Goal: Transaction & Acquisition: Purchase product/service

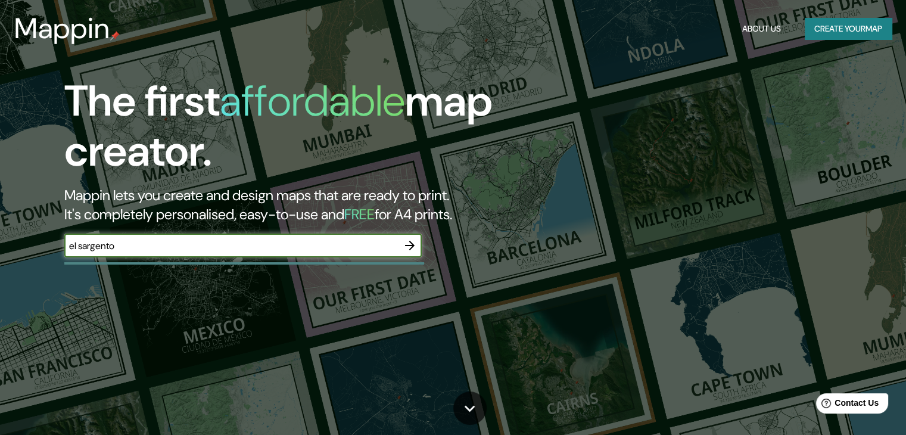
type input "el sargento"
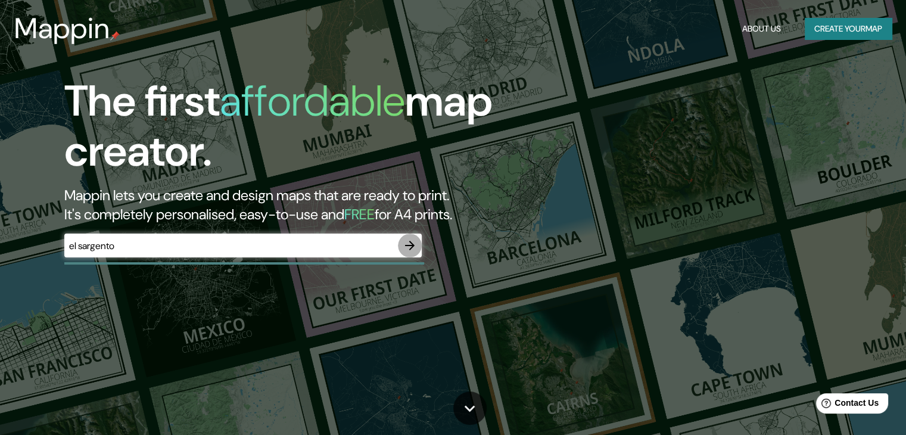
click at [413, 247] on icon "button" at bounding box center [410, 245] width 14 height 14
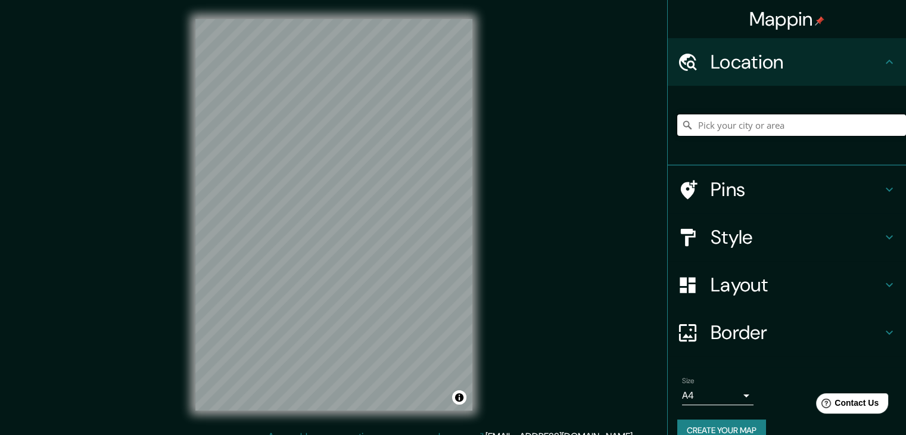
click at [750, 126] on input "Pick your city or area" at bounding box center [791, 124] width 229 height 21
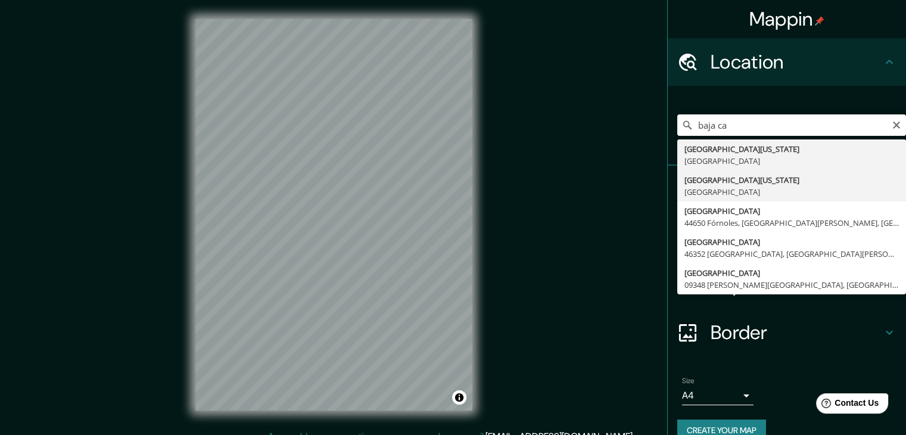
type input "[GEOGRAPHIC_DATA][US_STATE], [GEOGRAPHIC_DATA]"
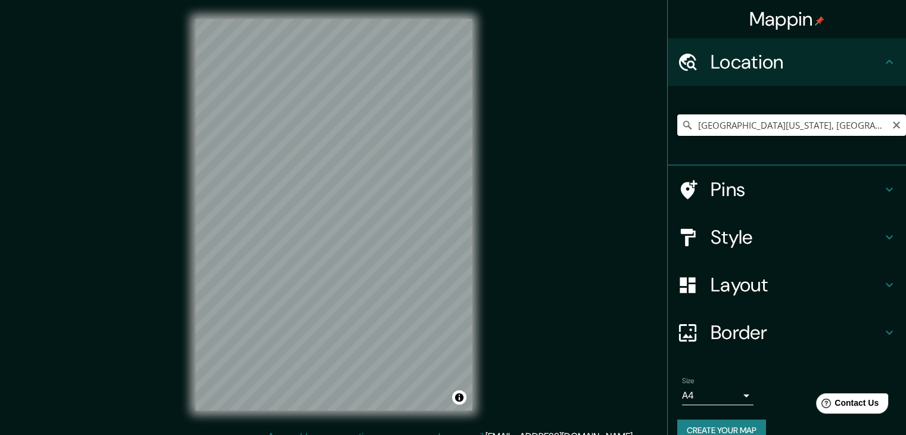
click at [808, 130] on input "[GEOGRAPHIC_DATA][US_STATE], [GEOGRAPHIC_DATA]" at bounding box center [791, 124] width 229 height 21
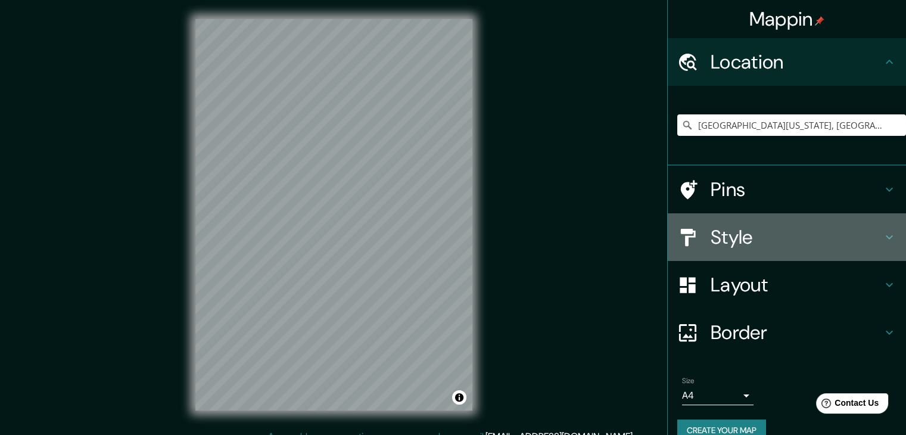
click at [872, 236] on h4 "Style" at bounding box center [796, 237] width 172 height 24
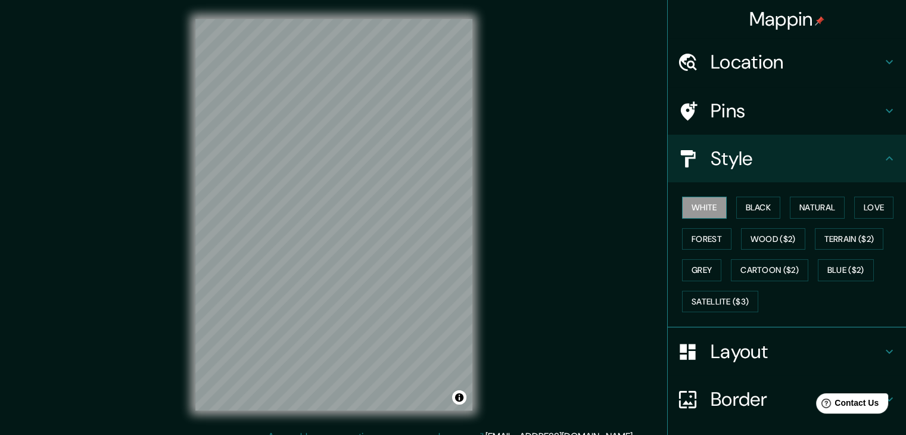
click at [700, 208] on button "White" at bounding box center [704, 208] width 45 height 22
click at [736, 208] on button "Black" at bounding box center [758, 208] width 45 height 22
click at [803, 210] on button "Natural" at bounding box center [817, 208] width 55 height 22
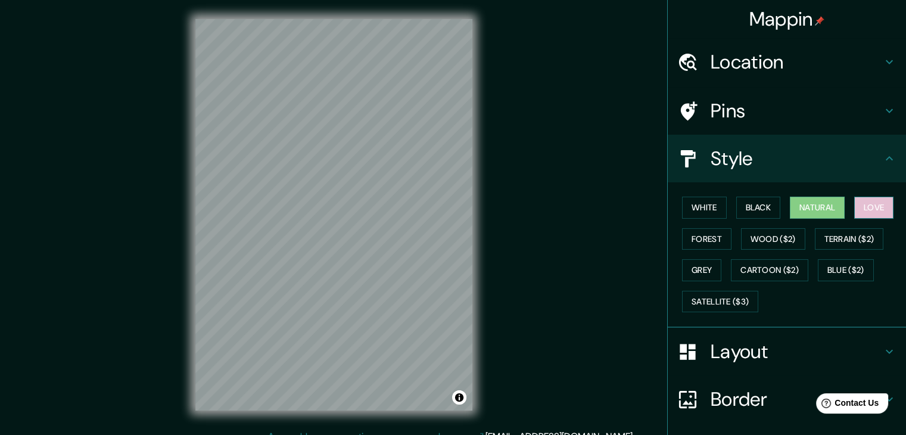
click at [872, 210] on button "Love" at bounding box center [873, 208] width 39 height 22
click at [690, 239] on button "Forest" at bounding box center [706, 239] width 49 height 22
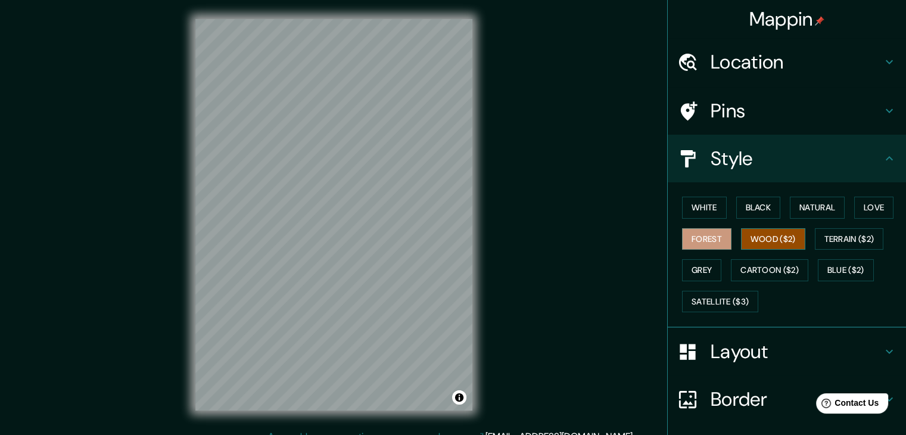
click at [751, 239] on button "Wood ($2)" at bounding box center [773, 239] width 64 height 22
click at [682, 238] on button "Forest" at bounding box center [706, 239] width 49 height 22
click at [858, 239] on button "Terrain ($2)" at bounding box center [849, 239] width 69 height 22
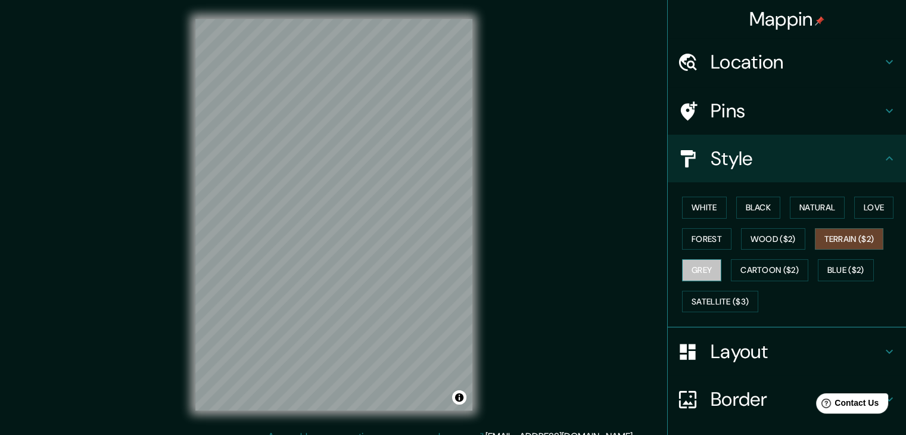
click at [703, 266] on button "Grey" at bounding box center [701, 270] width 39 height 22
click at [749, 265] on button "Cartoon ($2)" at bounding box center [769, 270] width 77 height 22
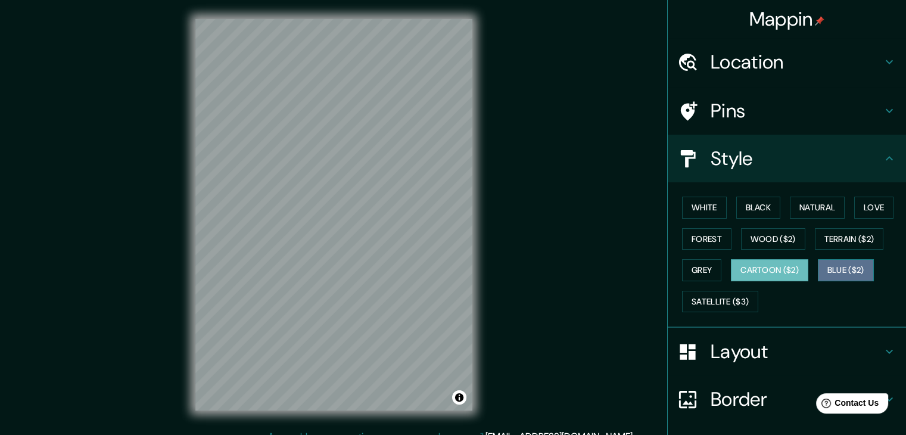
click at [818, 270] on button "Blue ($2)" at bounding box center [846, 270] width 56 height 22
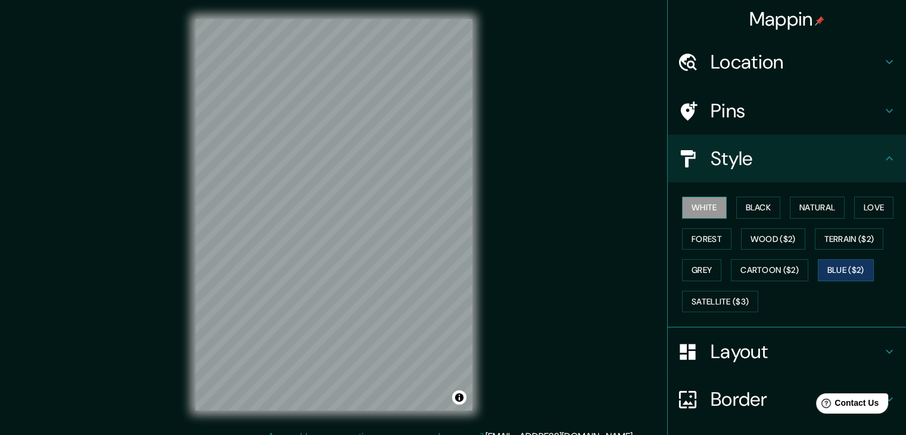
click at [700, 207] on button "White" at bounding box center [704, 208] width 45 height 22
click at [741, 205] on button "Black" at bounding box center [758, 208] width 45 height 22
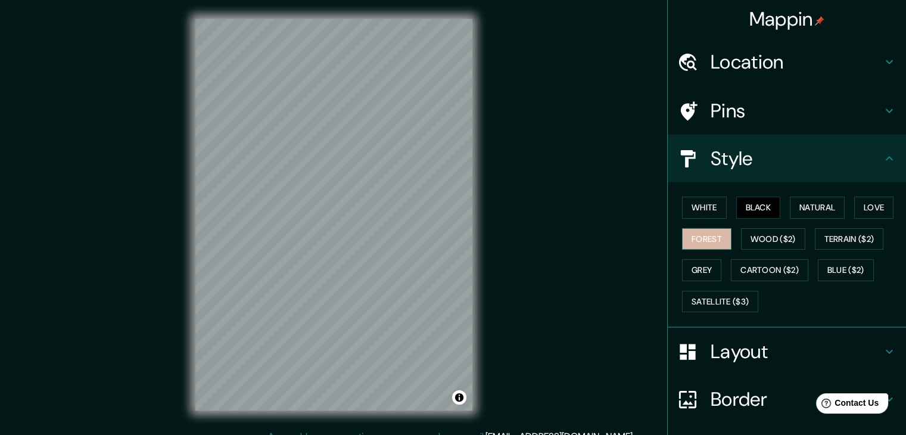
click at [721, 235] on button "Forest" at bounding box center [706, 239] width 49 height 22
click at [743, 346] on h4 "Layout" at bounding box center [796, 351] width 172 height 24
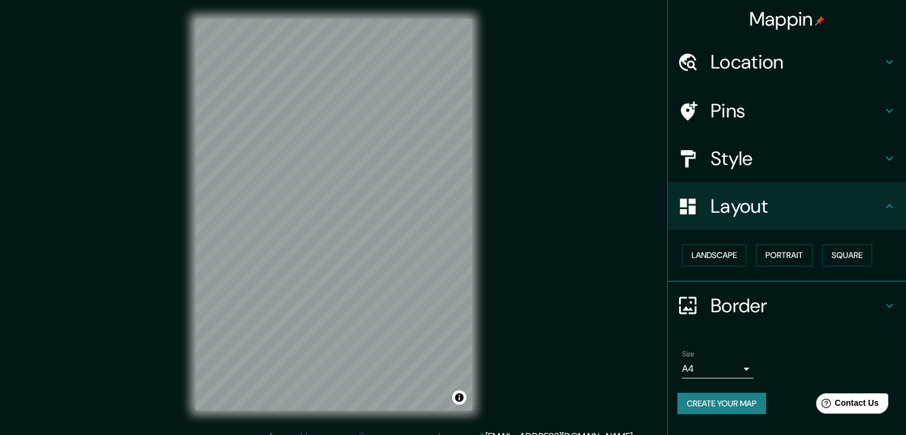
scroll to position [14, 0]
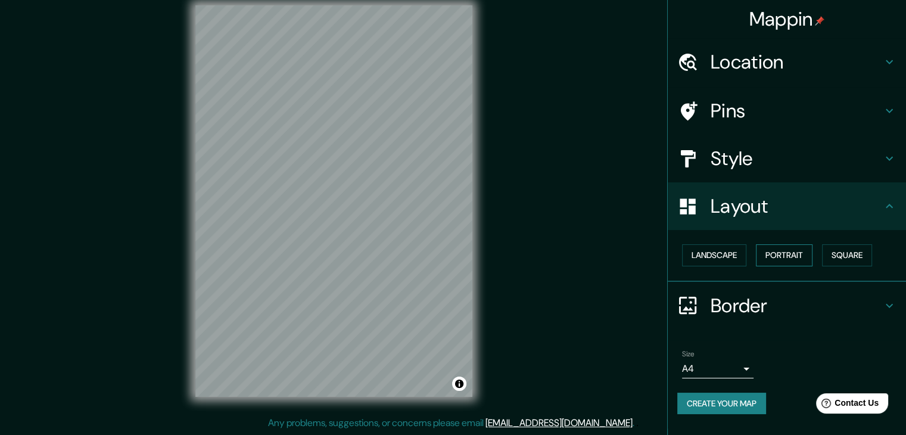
click at [799, 257] on button "Portrait" at bounding box center [784, 255] width 57 height 22
click at [733, 255] on button "Landscape" at bounding box center [714, 255] width 64 height 22
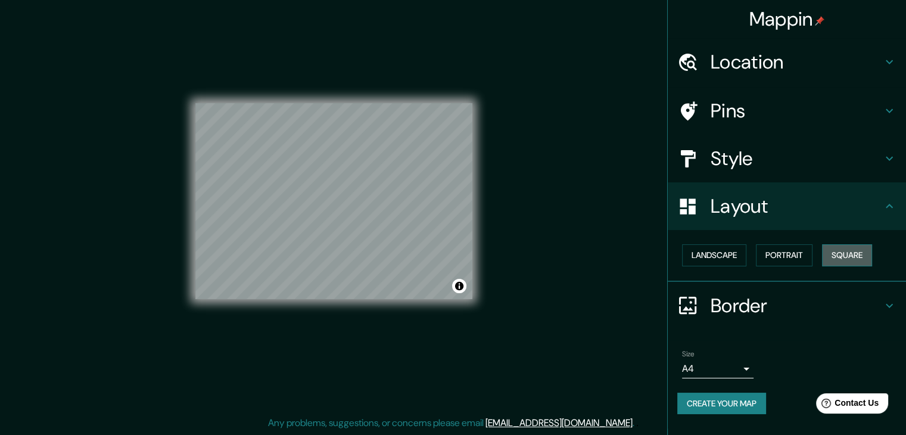
click at [836, 260] on button "Square" at bounding box center [847, 255] width 50 height 22
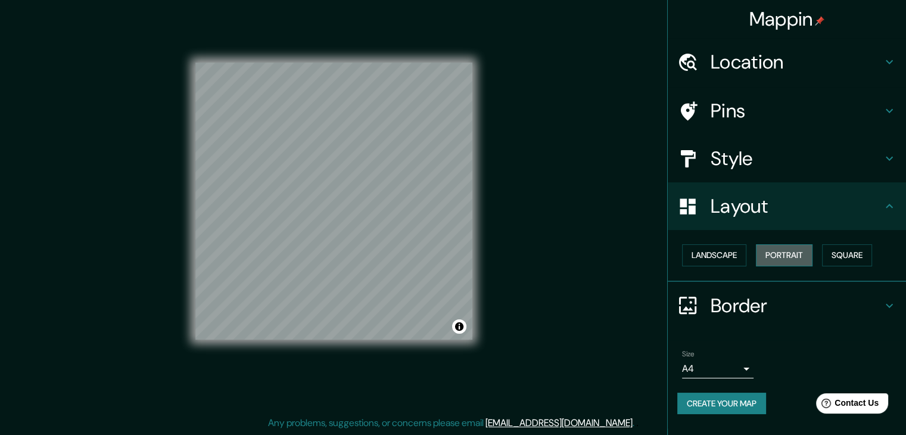
click at [794, 258] on button "Portrait" at bounding box center [784, 255] width 57 height 22
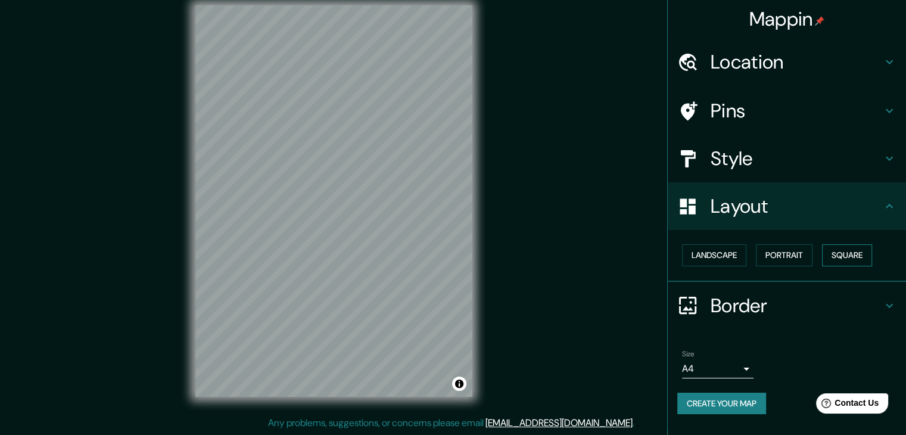
click at [864, 256] on button "Square" at bounding box center [847, 255] width 50 height 22
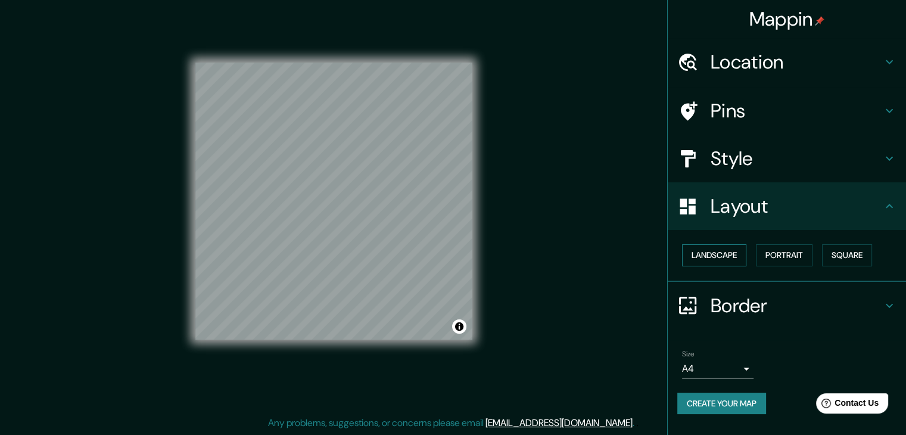
click at [734, 254] on button "Landscape" at bounding box center [714, 255] width 64 height 22
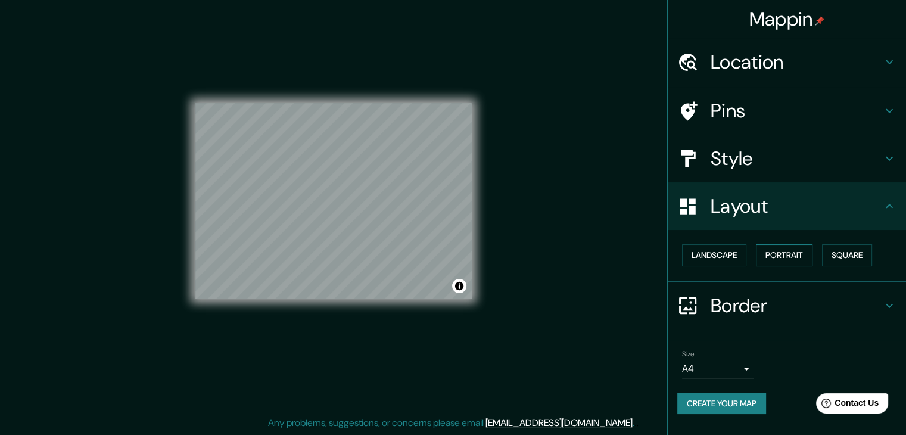
click at [787, 256] on button "Portrait" at bounding box center [784, 255] width 57 height 22
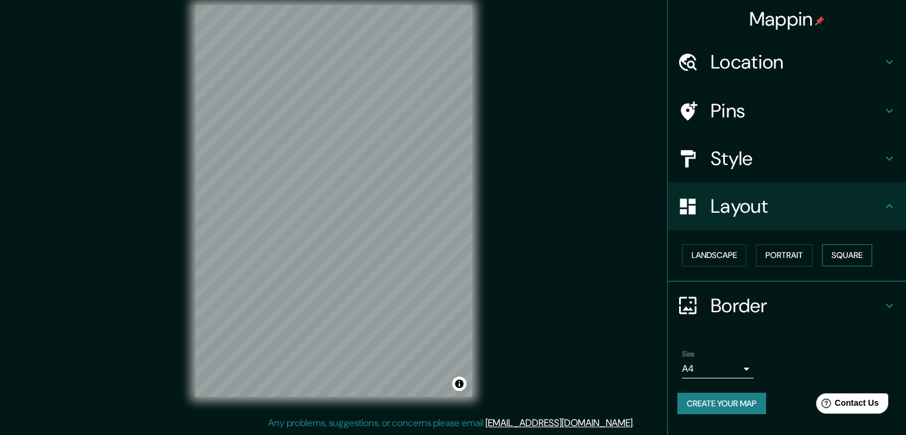
click at [831, 255] on div "Landscape [GEOGRAPHIC_DATA]" at bounding box center [791, 255] width 229 height 32
click at [833, 255] on button "Square" at bounding box center [847, 255] width 50 height 22
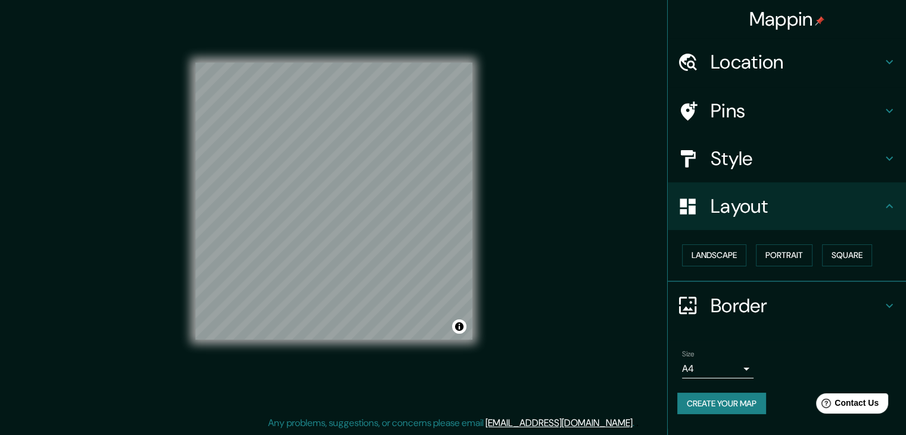
click at [749, 363] on body "Mappin Location [GEOGRAPHIC_DATA][US_STATE], [GEOGRAPHIC_DATA] Pins Style Layou…" at bounding box center [453, 203] width 906 height 435
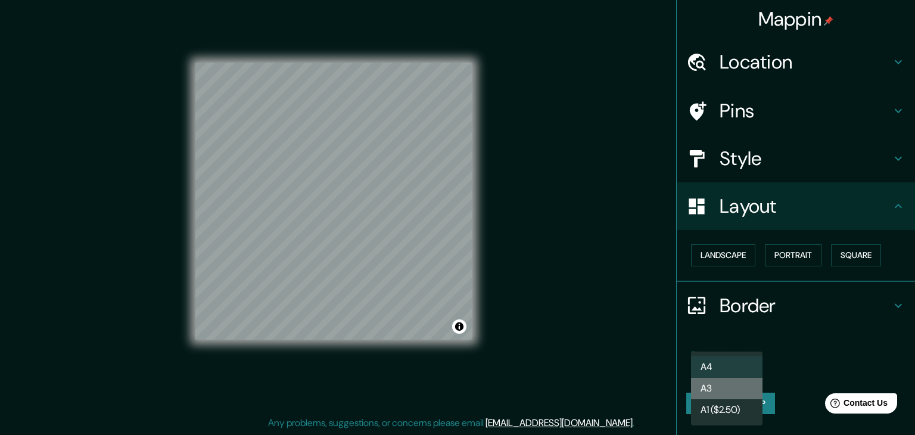
click at [734, 394] on li "A3" at bounding box center [726, 388] width 71 height 21
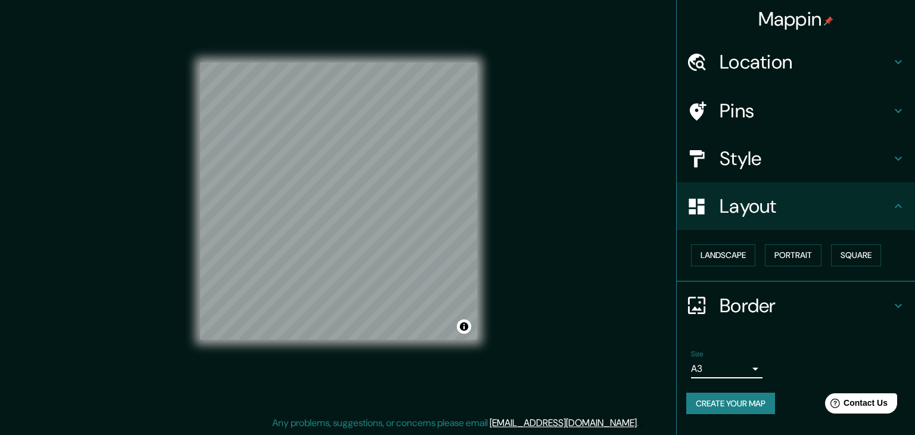
click at [743, 366] on body "Mappin Location [GEOGRAPHIC_DATA][US_STATE], [GEOGRAPHIC_DATA] Pins Style Layou…" at bounding box center [457, 203] width 915 height 435
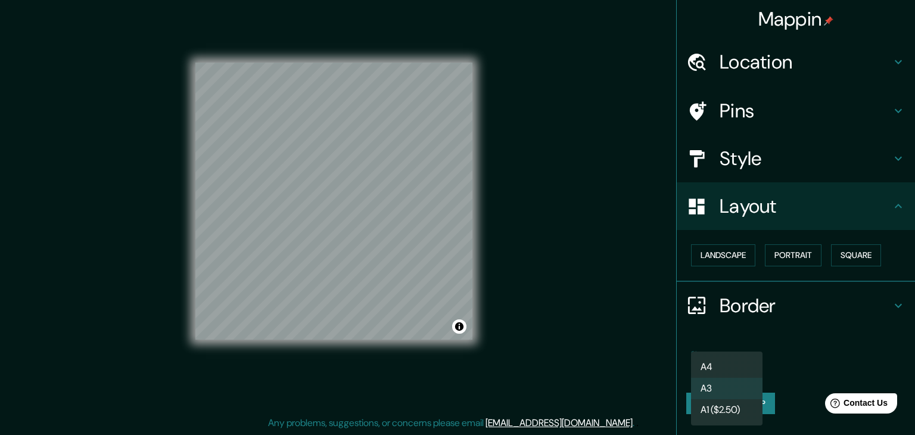
click at [724, 365] on li "A4" at bounding box center [726, 366] width 71 height 21
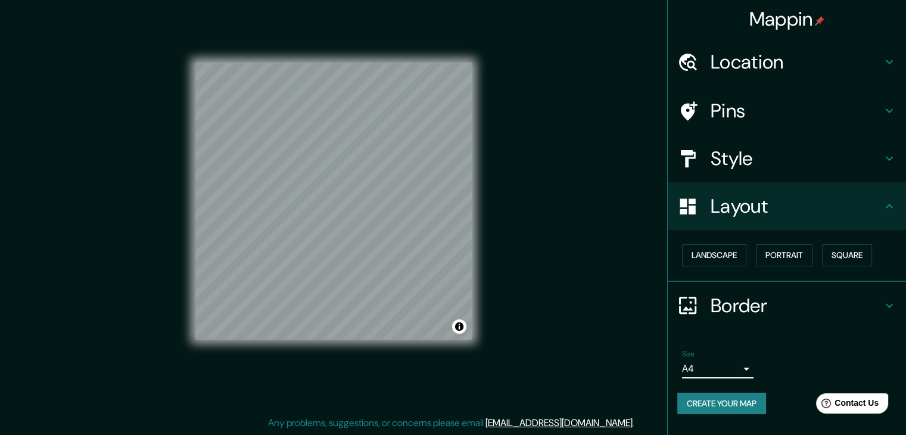
click at [737, 364] on body "Mappin Location [GEOGRAPHIC_DATA][US_STATE], [GEOGRAPHIC_DATA] Pins Style Layou…" at bounding box center [453, 203] width 906 height 435
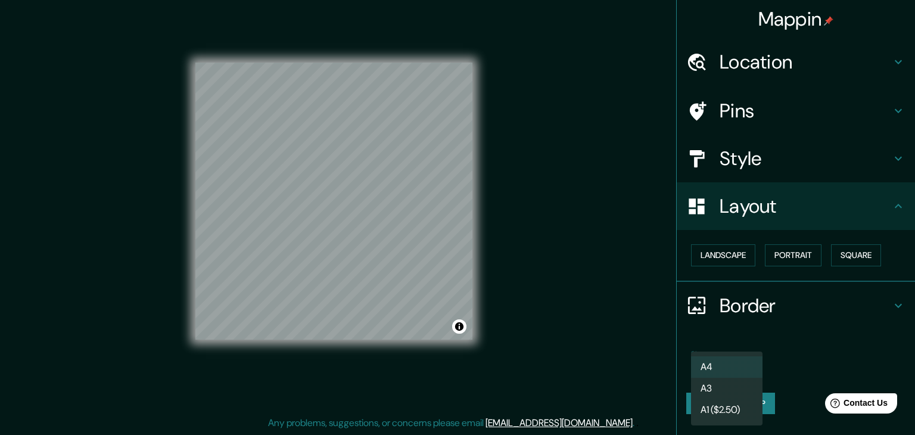
click at [720, 387] on li "A3" at bounding box center [726, 388] width 71 height 21
type input "a4"
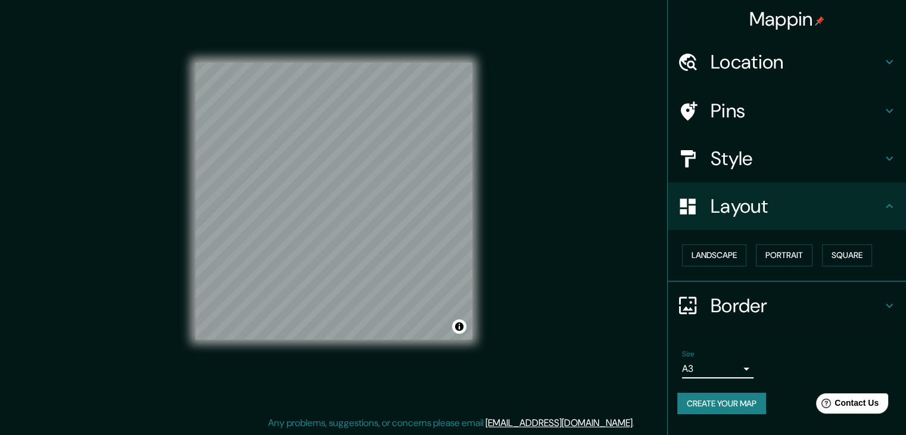
click at [793, 382] on div "Size A3 a4 Create your map" at bounding box center [786, 384] width 219 height 79
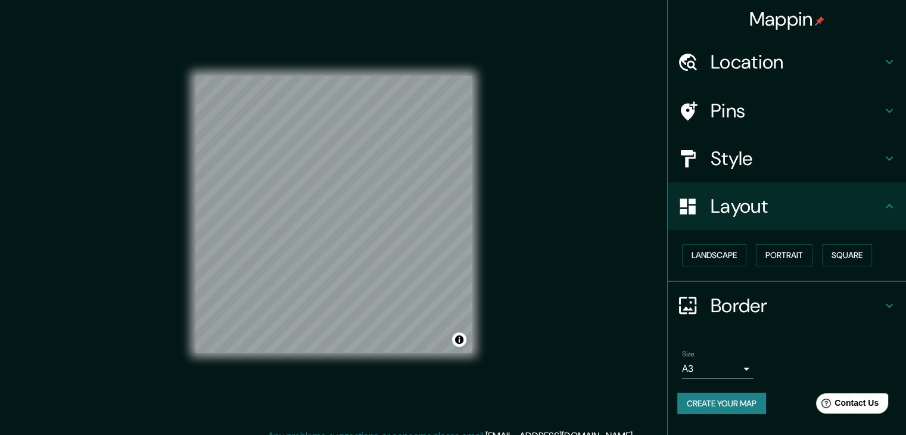
scroll to position [0, 0]
click at [774, 124] on div "Pins" at bounding box center [787, 111] width 238 height 48
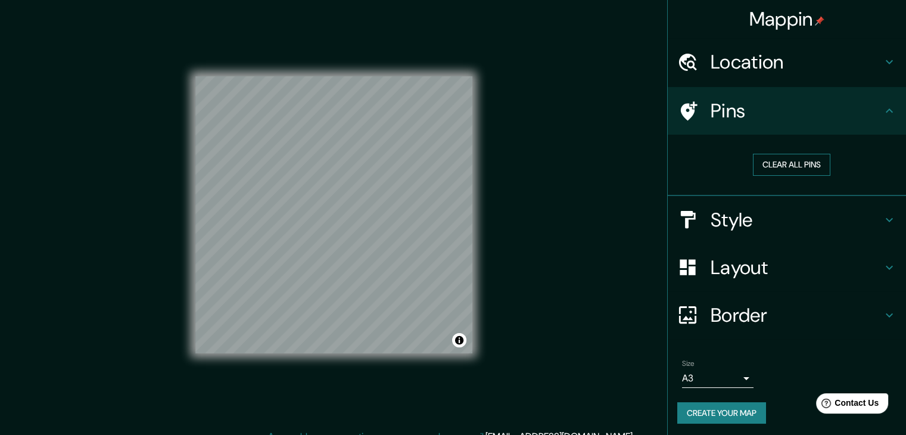
click at [779, 166] on button "Clear all pins" at bounding box center [791, 165] width 77 height 22
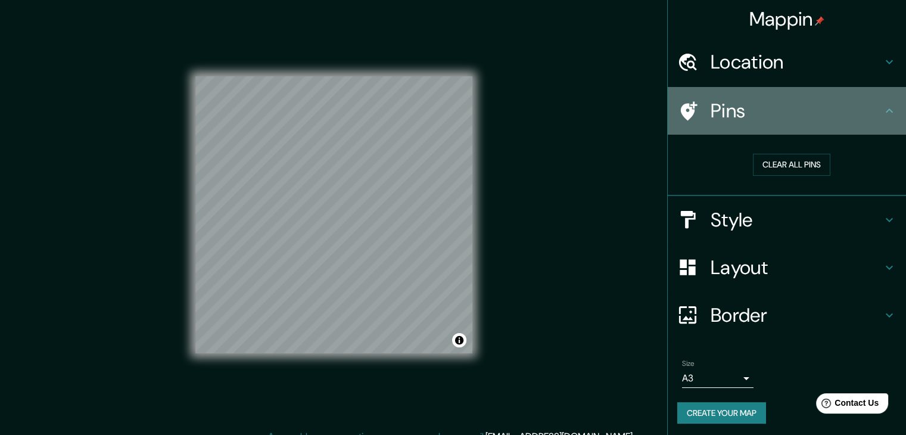
click at [685, 110] on icon at bounding box center [689, 110] width 17 height 19
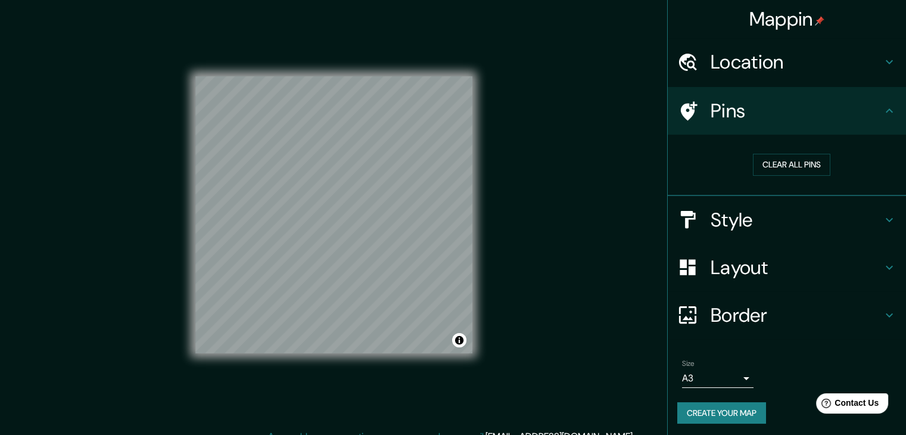
click at [775, 60] on h4 "Location" at bounding box center [796, 62] width 172 height 24
